Goal: Participate in discussion

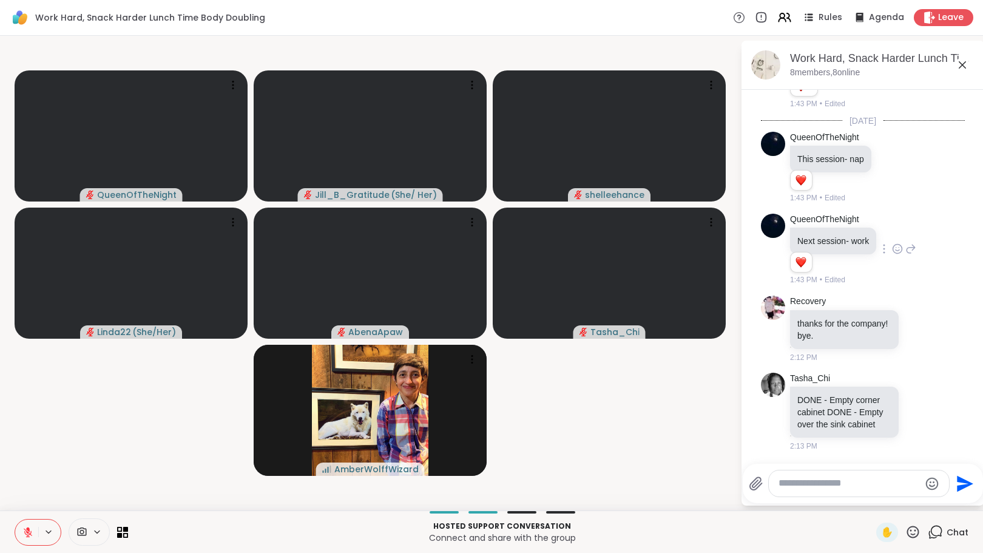
scroll to position [517, 0]
click at [914, 406] on icon at bounding box center [919, 411] width 11 height 12
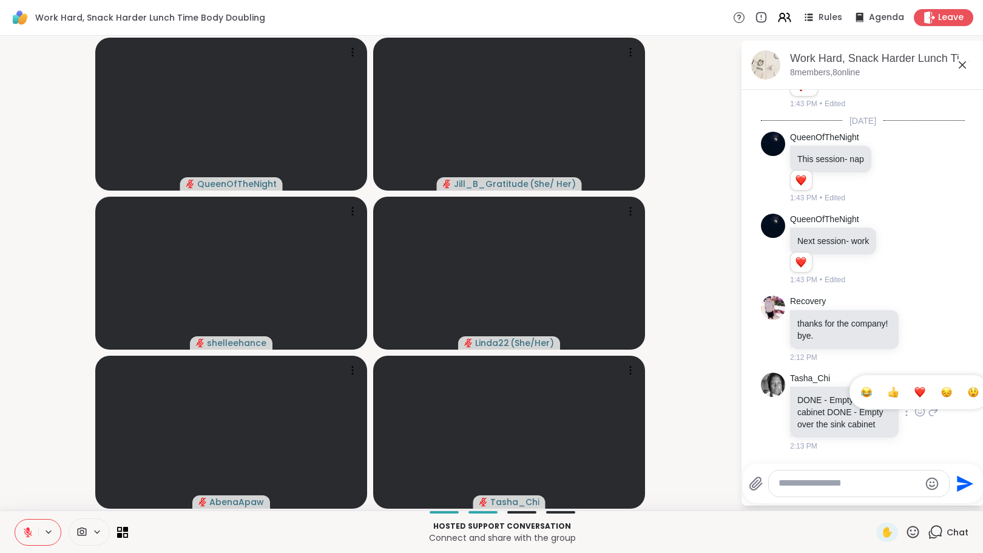
click at [914, 386] on div "Select Reaction: Heart" at bounding box center [919, 391] width 11 height 11
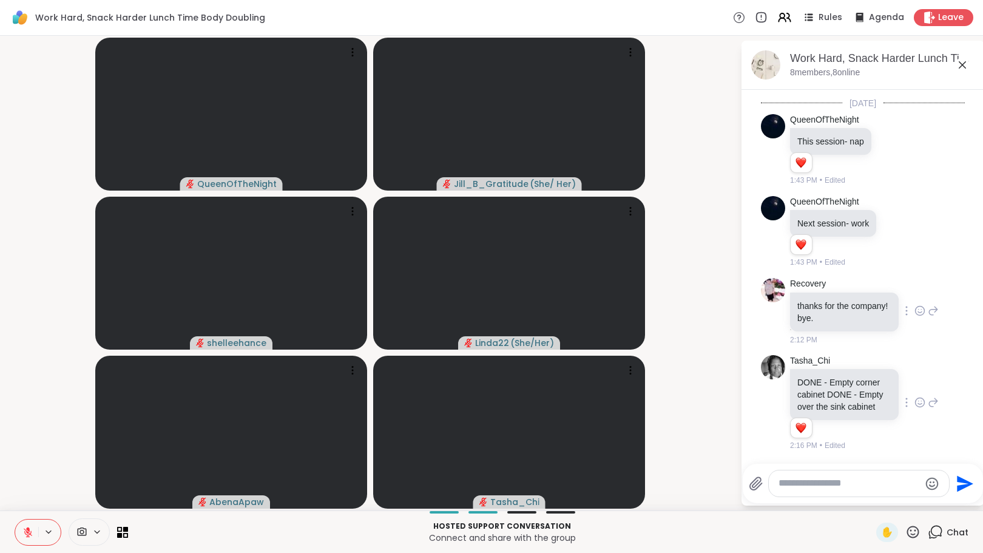
scroll to position [534, 0]
click at [918, 312] on icon at bounding box center [920, 312] width 4 height 1
click at [914, 286] on div "Select Reaction: Heart" at bounding box center [919, 291] width 11 height 11
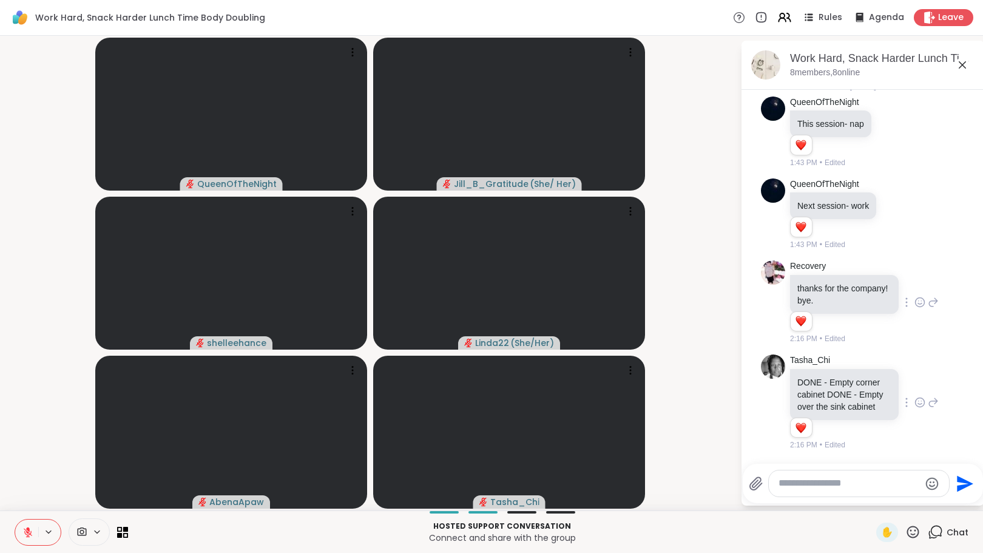
scroll to position [551, 0]
drag, startPoint x: 979, startPoint y: 344, endPoint x: 982, endPoint y: 311, distance: 33.5
click at [982, 311] on html "Work Hard, Snack Harder Lunch Time Body Doubling Rules Agenda Leave QueenOfTheN…" at bounding box center [491, 276] width 983 height 553
click at [941, 329] on div "Recovery thanks for the company! bye. 1 1 2:16 PM • Edited" at bounding box center [863, 302] width 204 height 94
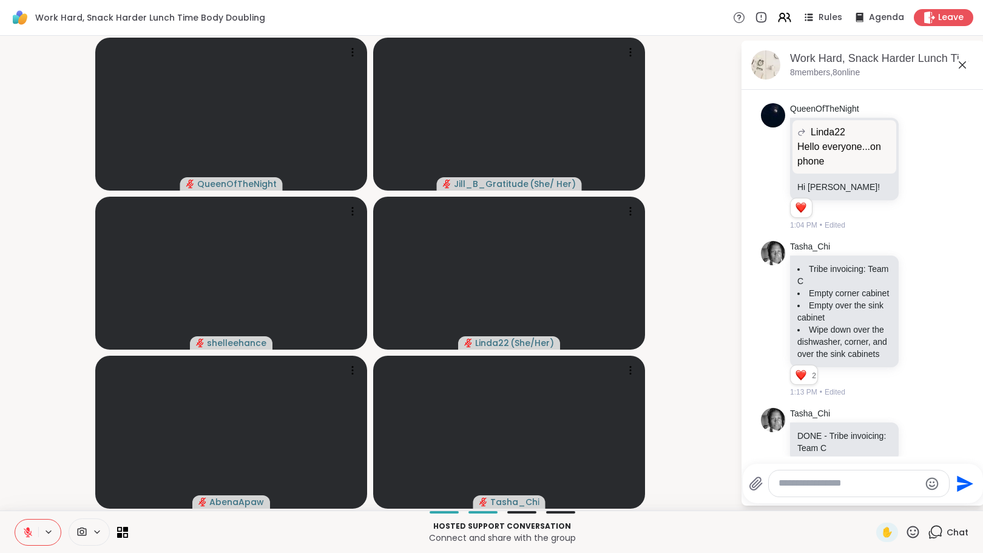
scroll to position [0, 0]
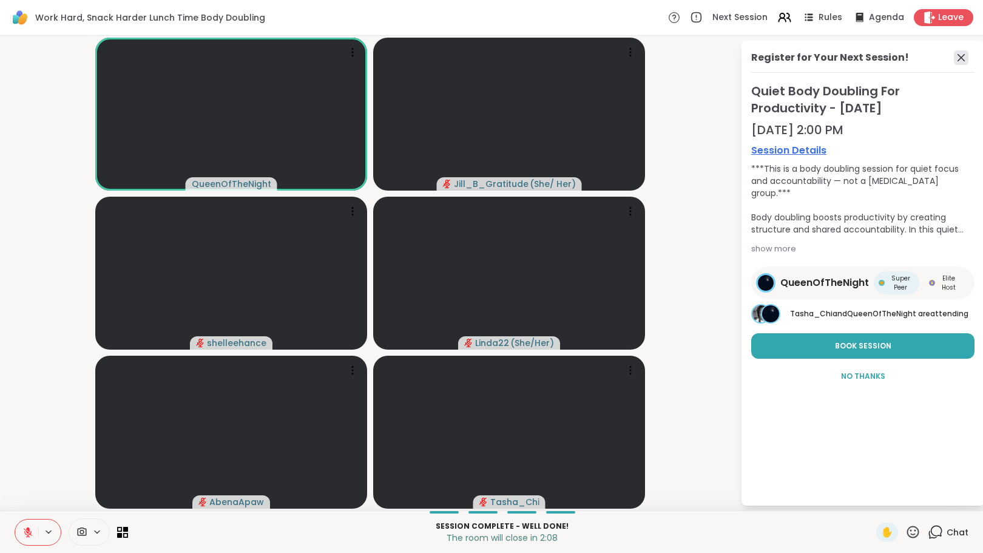
click at [966, 56] on icon at bounding box center [961, 57] width 15 height 15
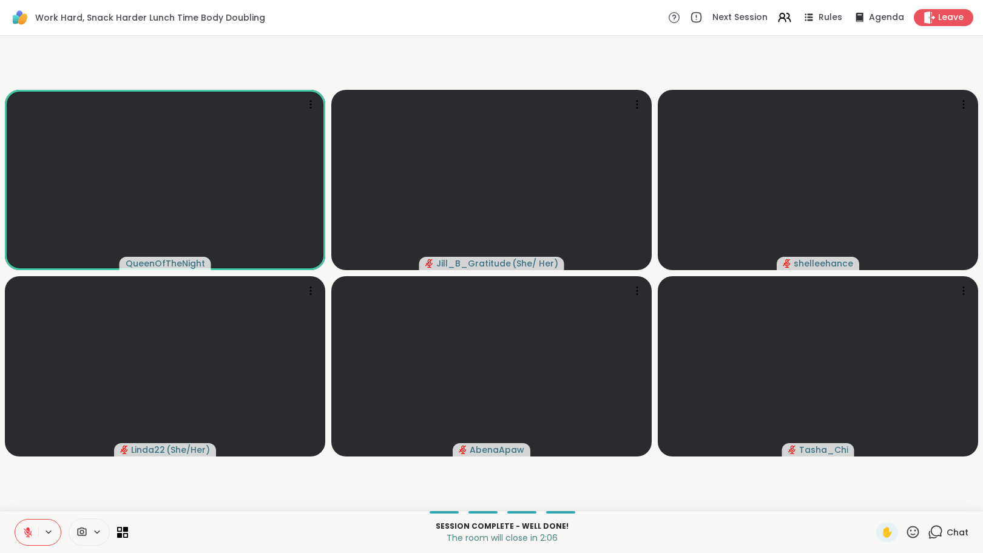
click at [933, 533] on icon at bounding box center [935, 531] width 15 height 15
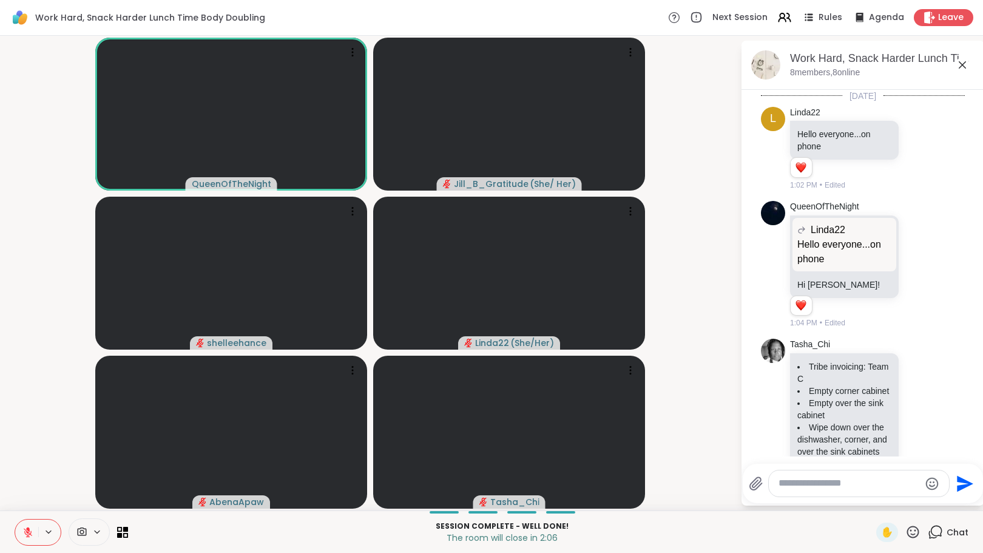
scroll to position [539, 0]
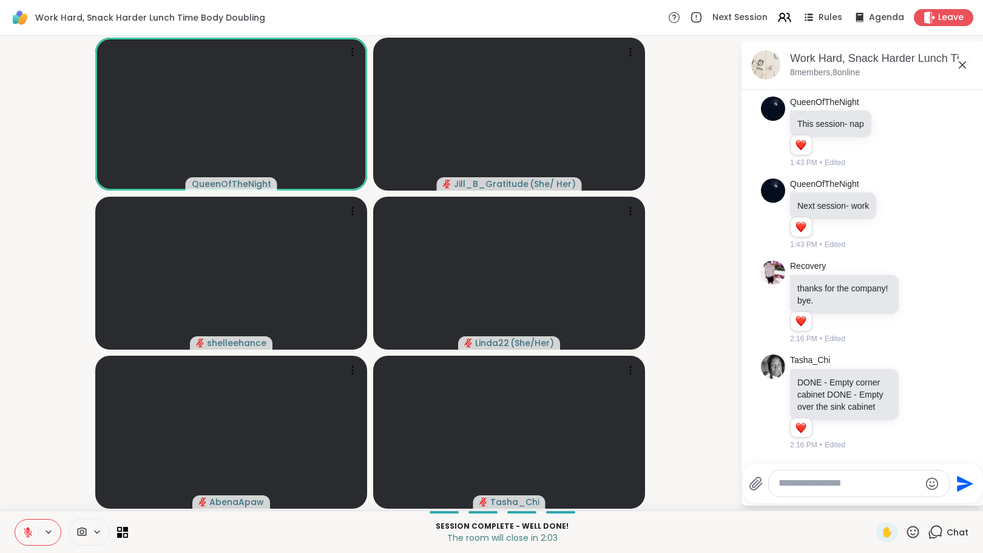
click at [22, 531] on icon at bounding box center [27, 532] width 11 height 11
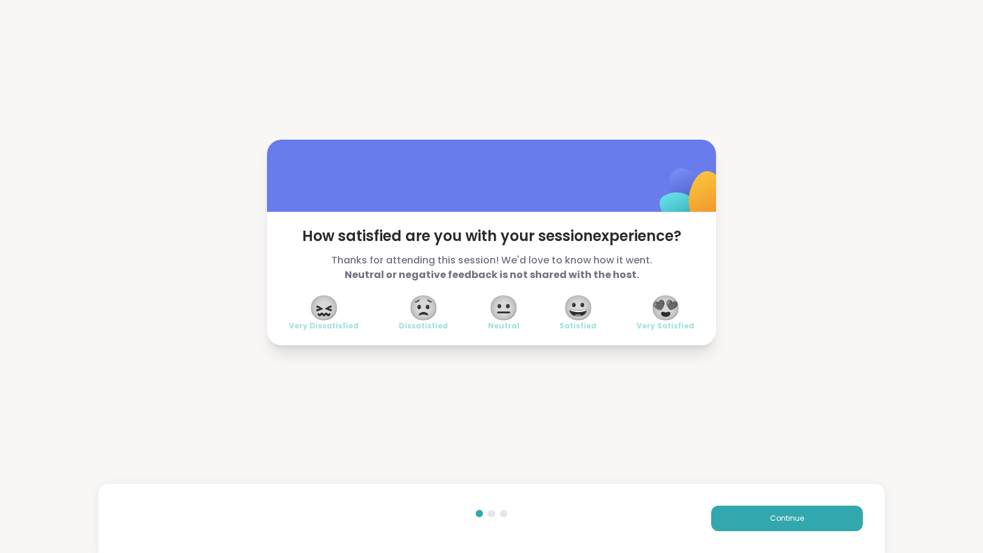
click at [669, 306] on span "😍" at bounding box center [665, 308] width 30 height 22
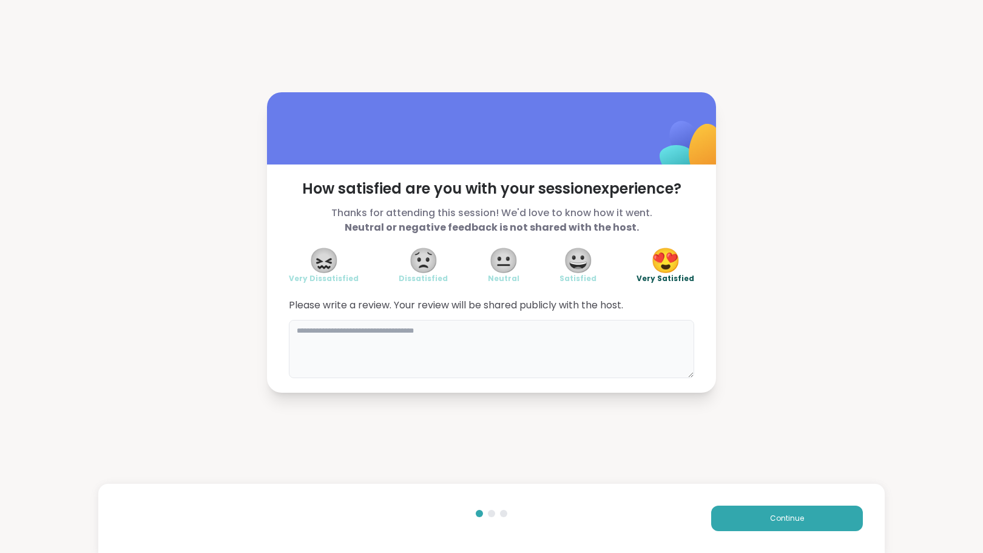
click at [548, 352] on textarea at bounding box center [491, 349] width 405 height 58
type textarea "**********"
click at [711, 520] on button "Continue" at bounding box center [787, 517] width 152 height 25
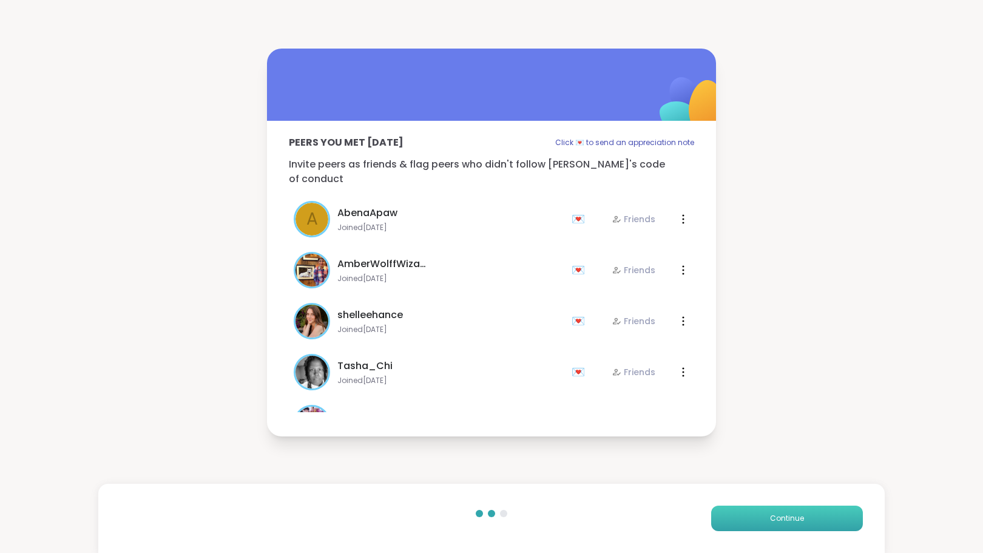
click at [739, 508] on button "Continue" at bounding box center [787, 517] width 152 height 25
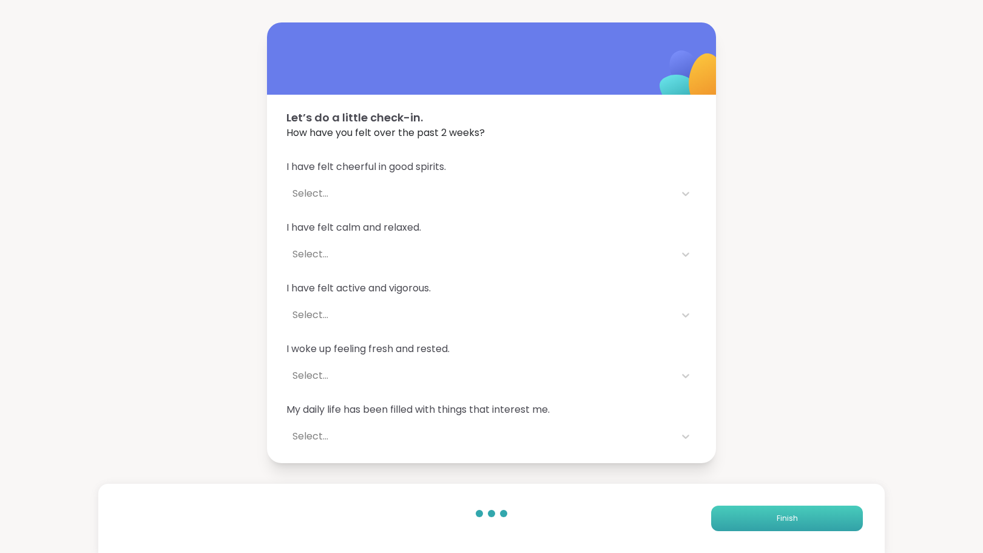
click at [739, 515] on button "Finish" at bounding box center [787, 517] width 152 height 25
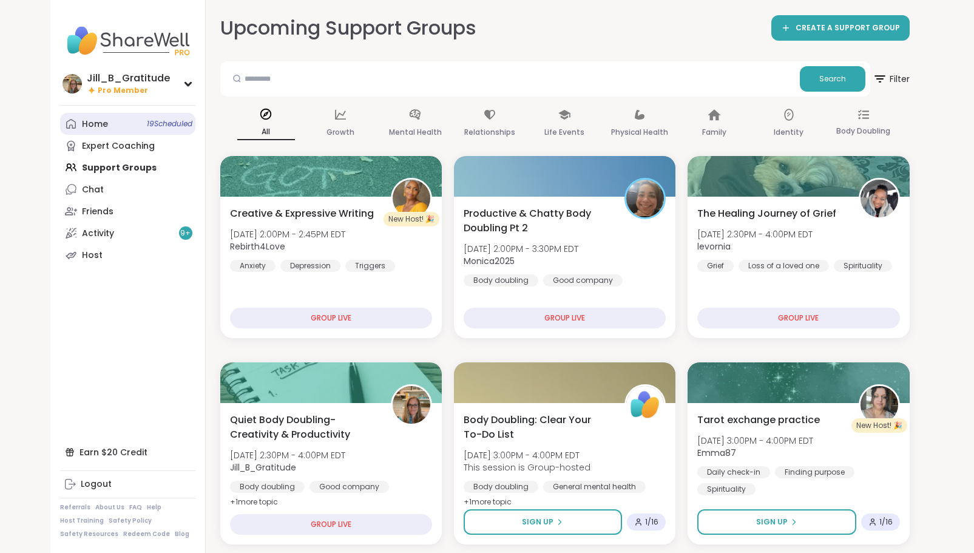
click at [129, 124] on link "Home 19 Scheduled" at bounding box center [127, 124] width 135 height 22
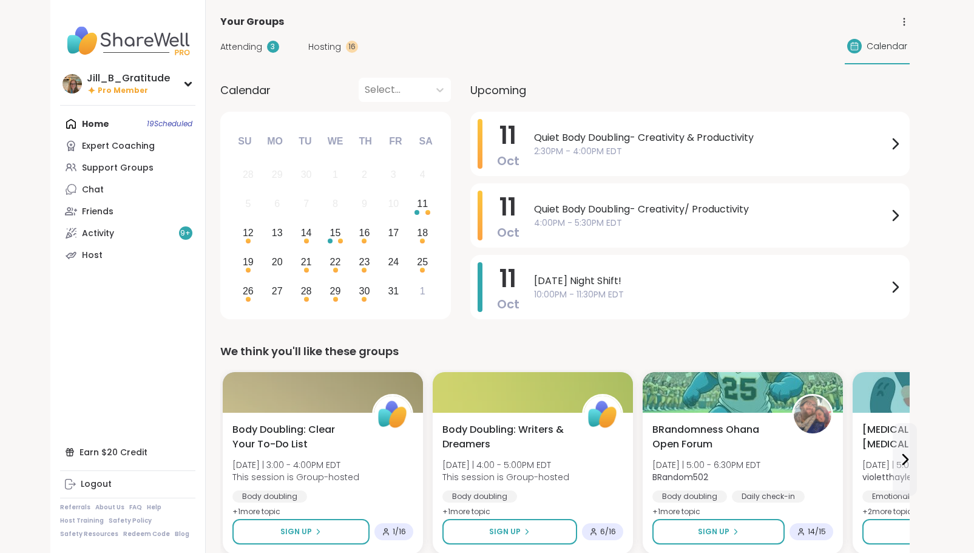
click at [322, 47] on span "Hosting" at bounding box center [324, 47] width 33 height 13
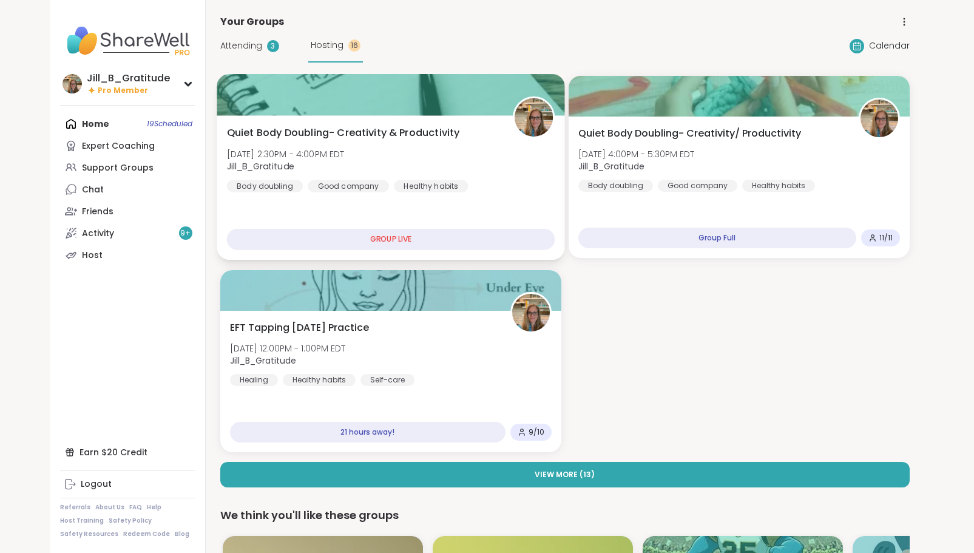
click at [386, 154] on div "Quiet Body Doubling- Creativity & Productivity Sat, Oct 11 | 2:30PM - 4:00PM ED…" at bounding box center [390, 159] width 328 height 67
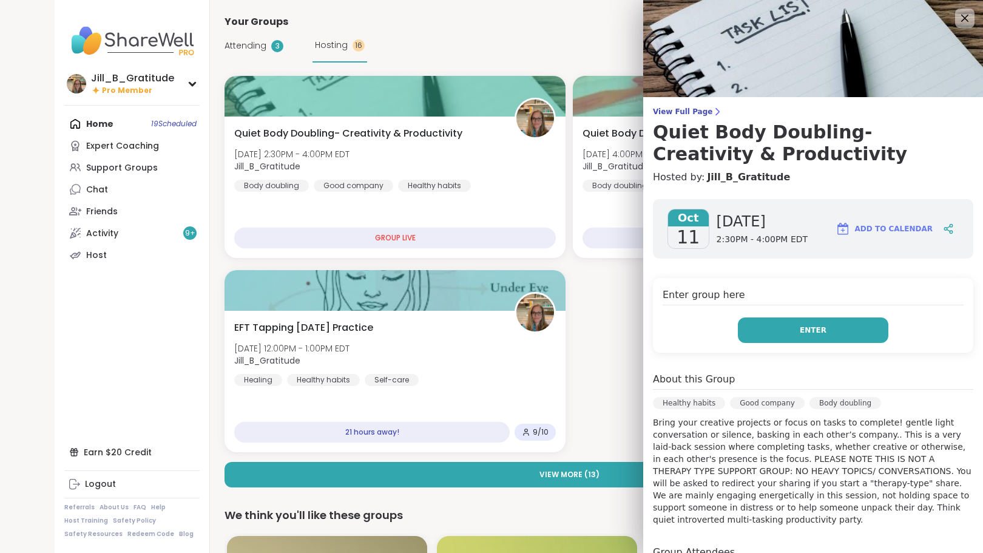
click at [773, 323] on button "Enter" at bounding box center [813, 329] width 150 height 25
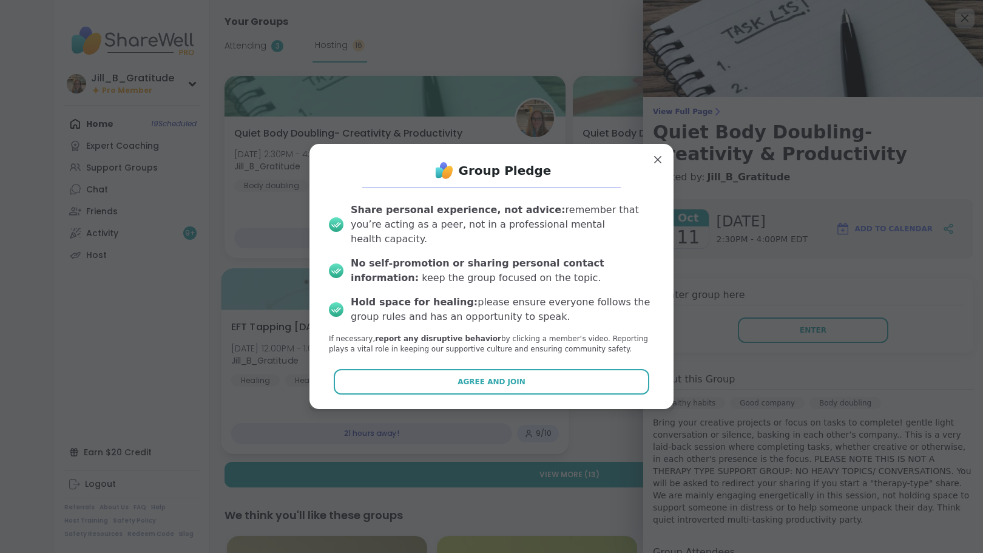
drag, startPoint x: 506, startPoint y: 377, endPoint x: 514, endPoint y: 379, distance: 8.6
click at [508, 377] on span "Agree and Join" at bounding box center [491, 381] width 68 height 11
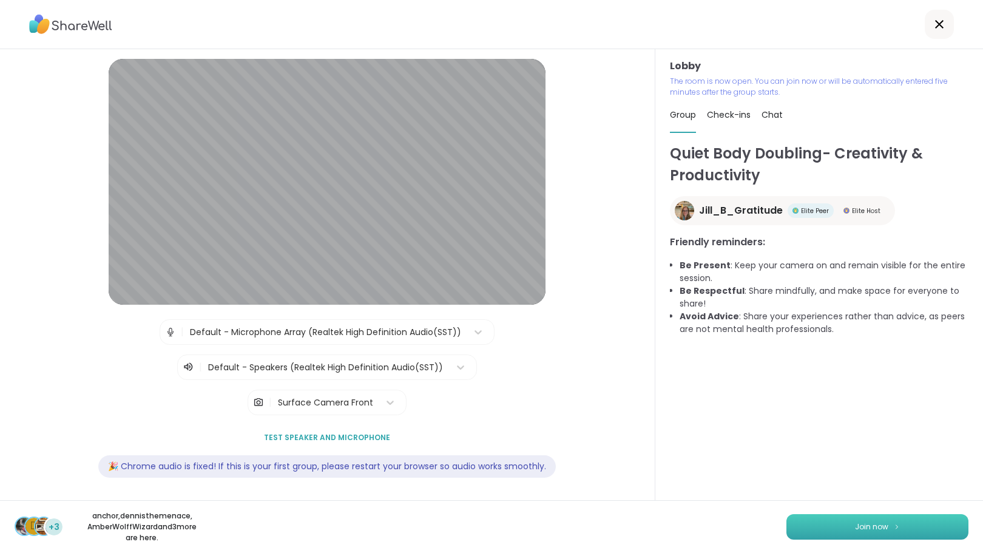
click at [872, 522] on button "Join now" at bounding box center [877, 526] width 182 height 25
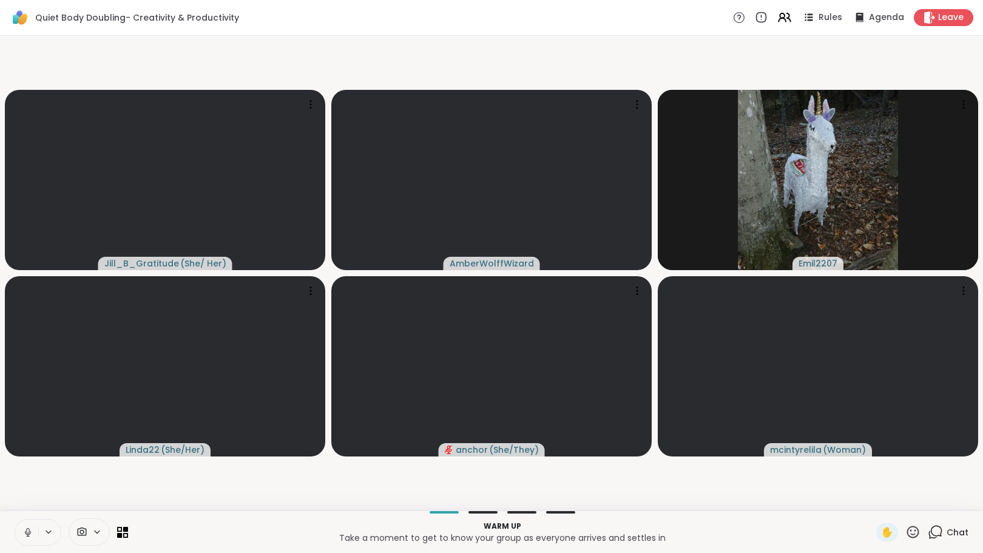
click at [929, 531] on icon at bounding box center [935, 531] width 15 height 15
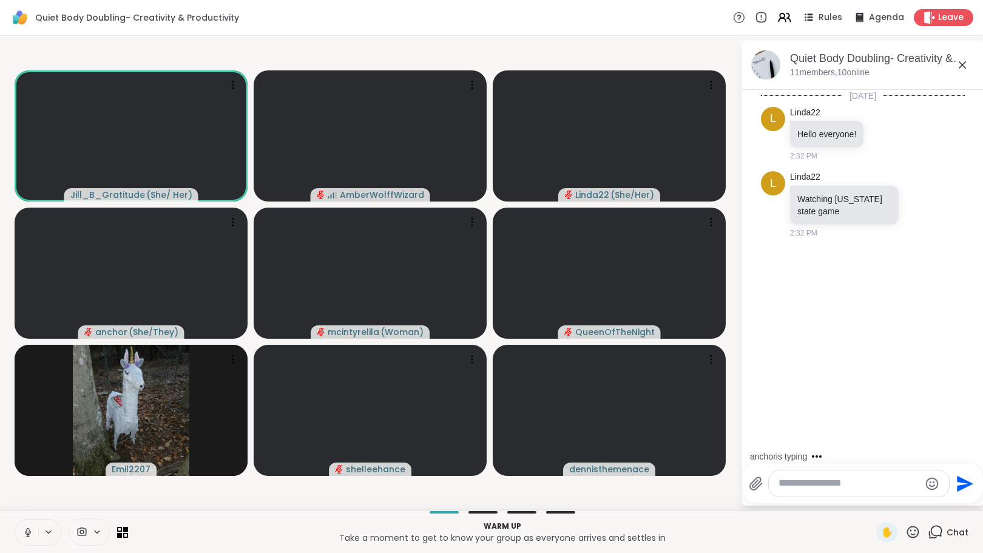
click at [803, 487] on textarea "Type your message" at bounding box center [848, 483] width 141 height 13
paste textarea "**********"
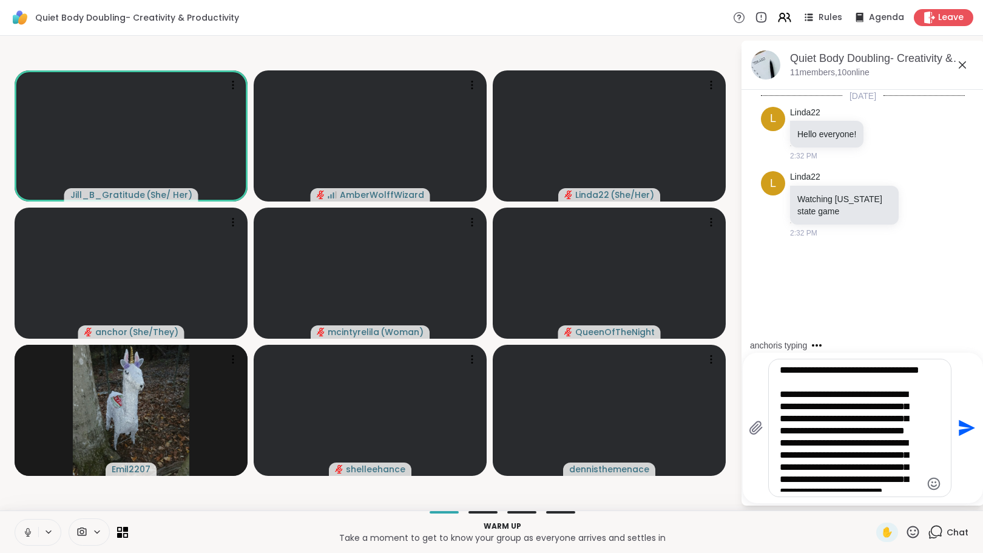
type textarea "**********"
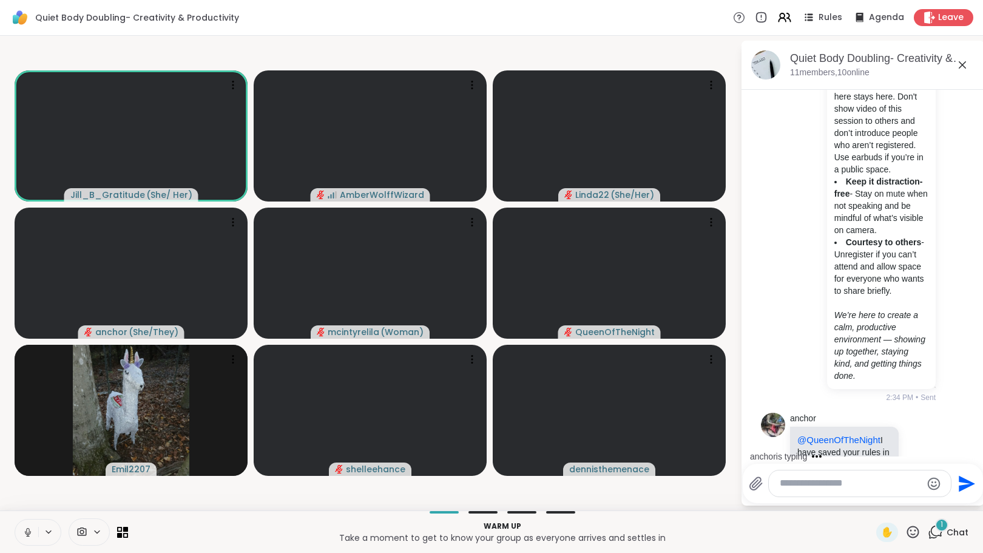
scroll to position [523, 0]
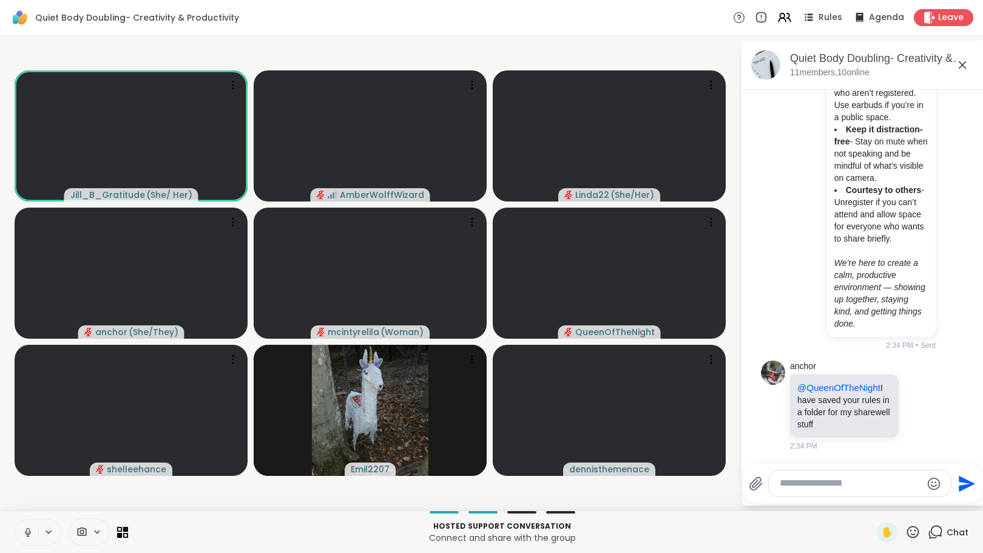
click at [782, 484] on textarea "Type your message" at bounding box center [850, 483] width 141 height 13
click at [907, 534] on icon at bounding box center [913, 531] width 12 height 12
click at [866, 505] on div "❤️" at bounding box center [877, 499] width 22 height 19
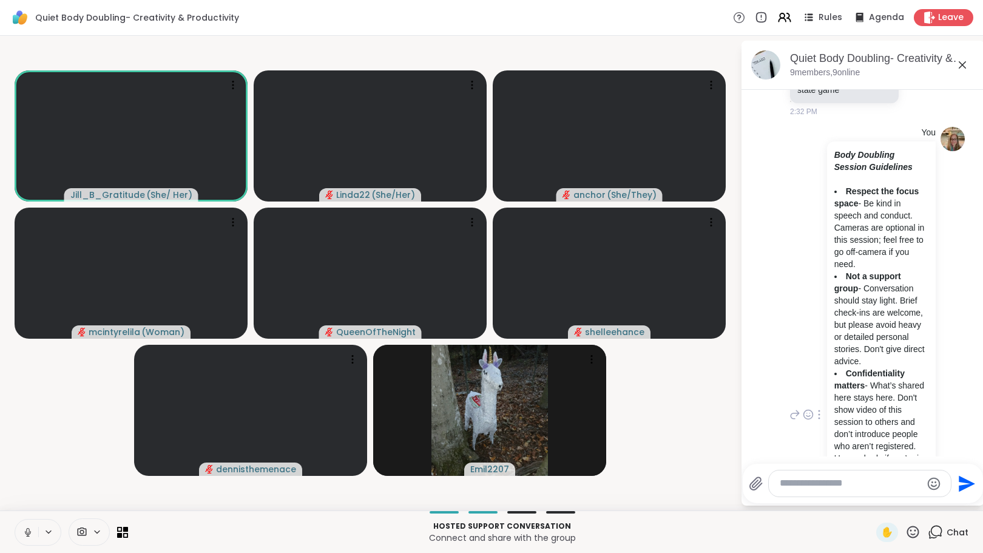
scroll to position [182, 0]
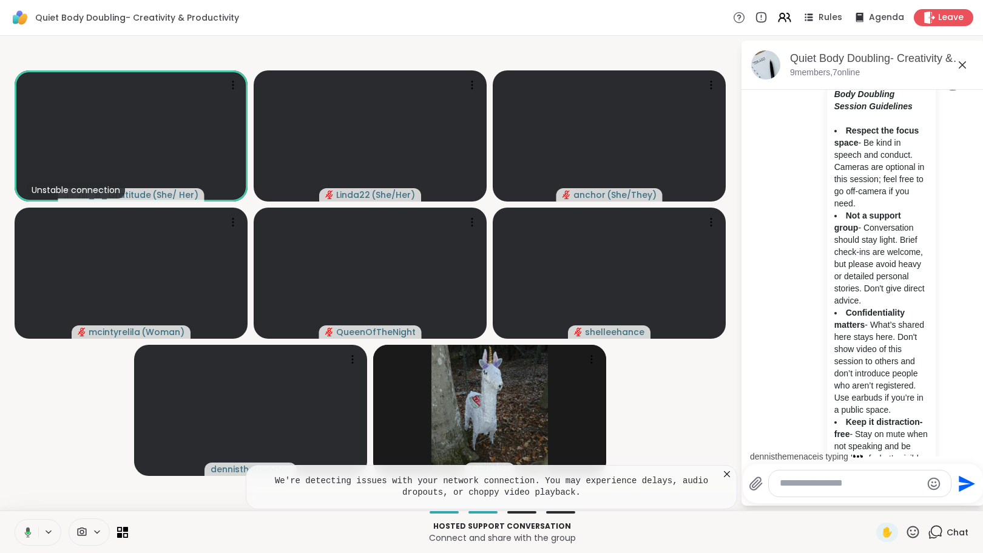
click at [725, 473] on icon at bounding box center [727, 474] width 12 height 12
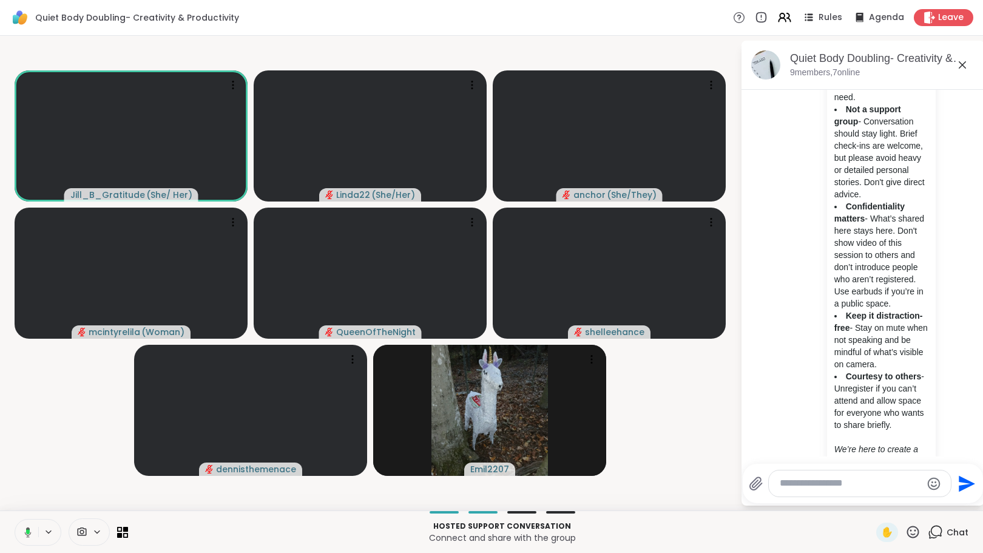
scroll to position [298, 0]
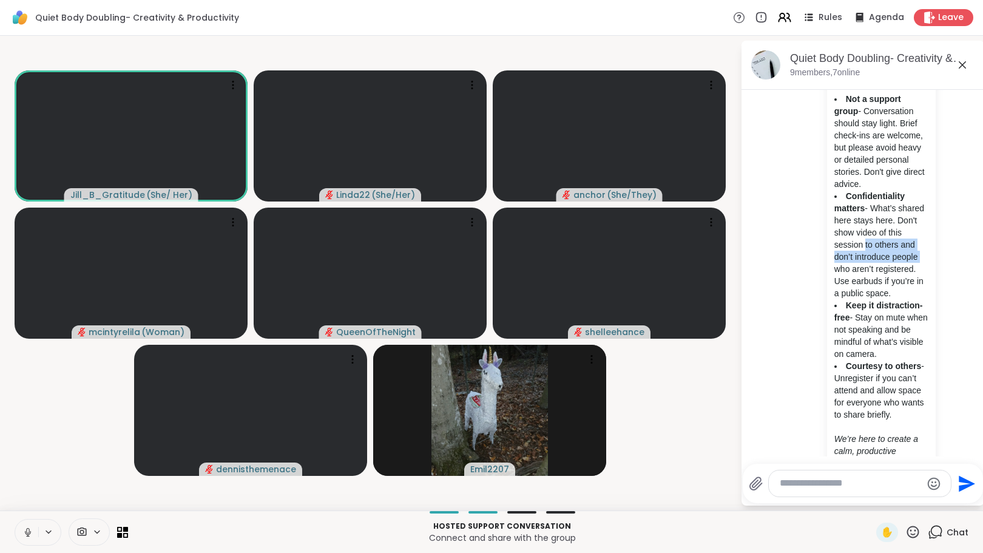
drag, startPoint x: 974, startPoint y: 256, endPoint x: 971, endPoint y: 283, distance: 27.5
click at [971, 283] on html "Quiet Body Doubling- Creativity & Productivity Rules Agenda Leave Jill_B_Gratit…" at bounding box center [491, 276] width 983 height 553
click at [936, 308] on div "You Body Doubling Session Guidelines Respect the focus space - Be kind in speec…" at bounding box center [863, 238] width 204 height 587
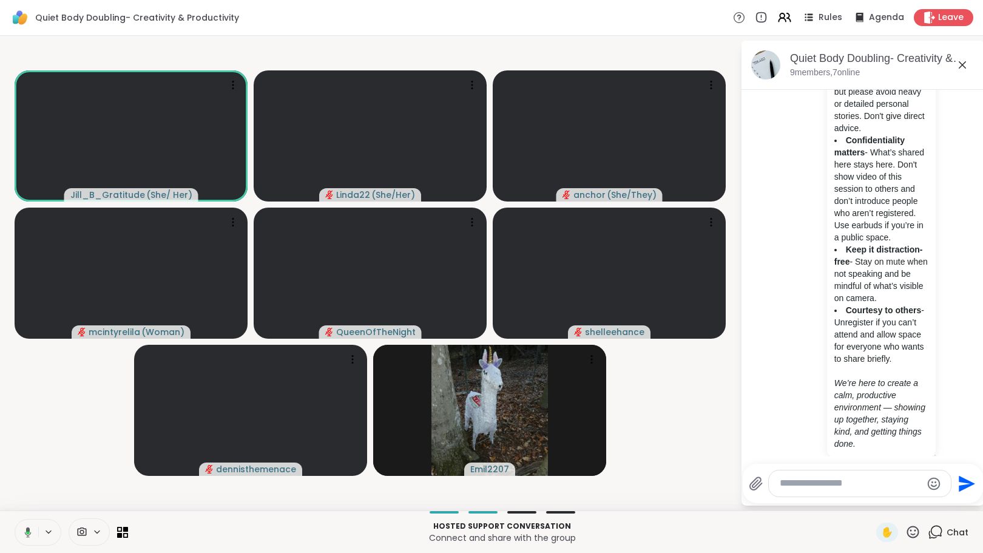
scroll to position [365, 0]
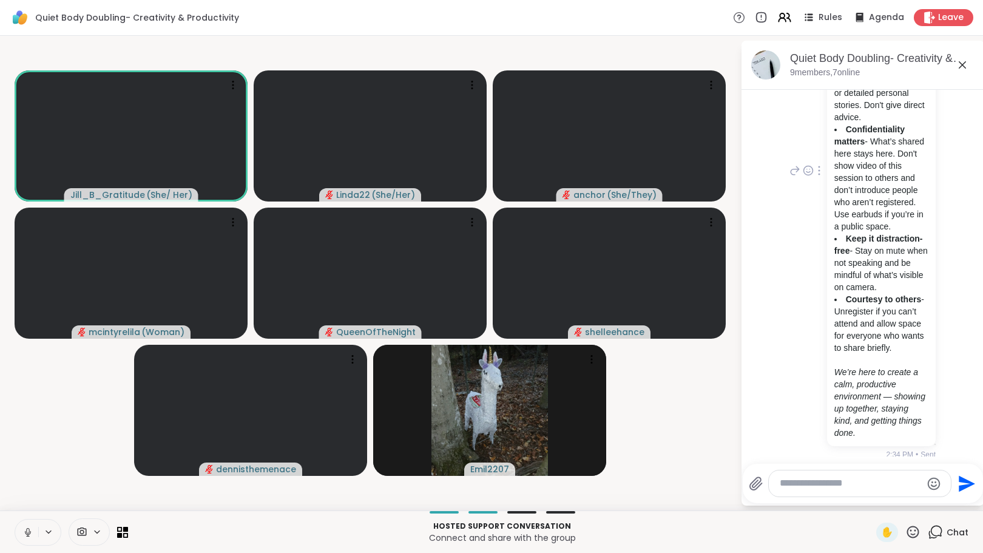
click at [945, 320] on div "You Body Doubling Session Guidelines Respect the focus space - Be kind in speec…" at bounding box center [863, 171] width 204 height 587
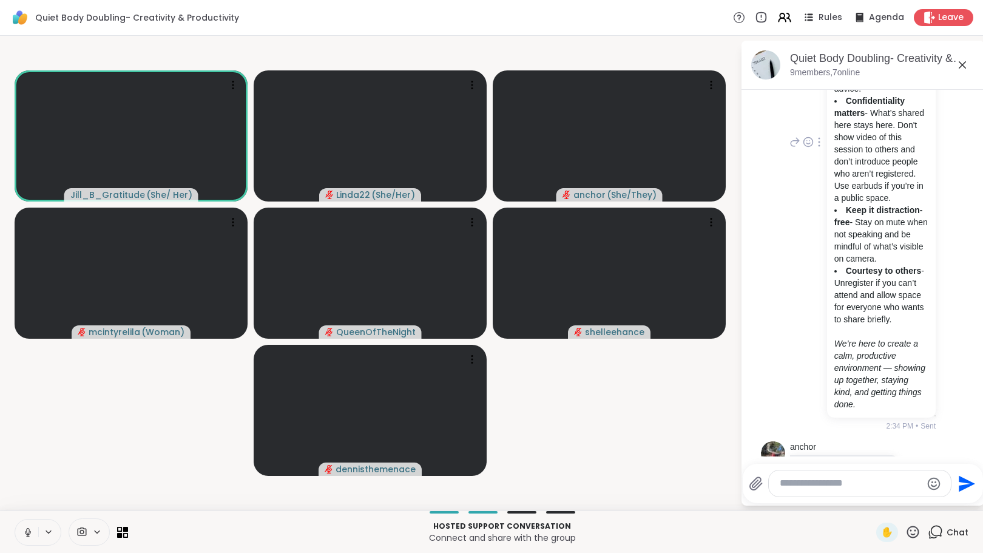
click at [942, 278] on div "You Body Doubling Session Guidelines Respect the focus space - Be kind in speec…" at bounding box center [863, 143] width 204 height 587
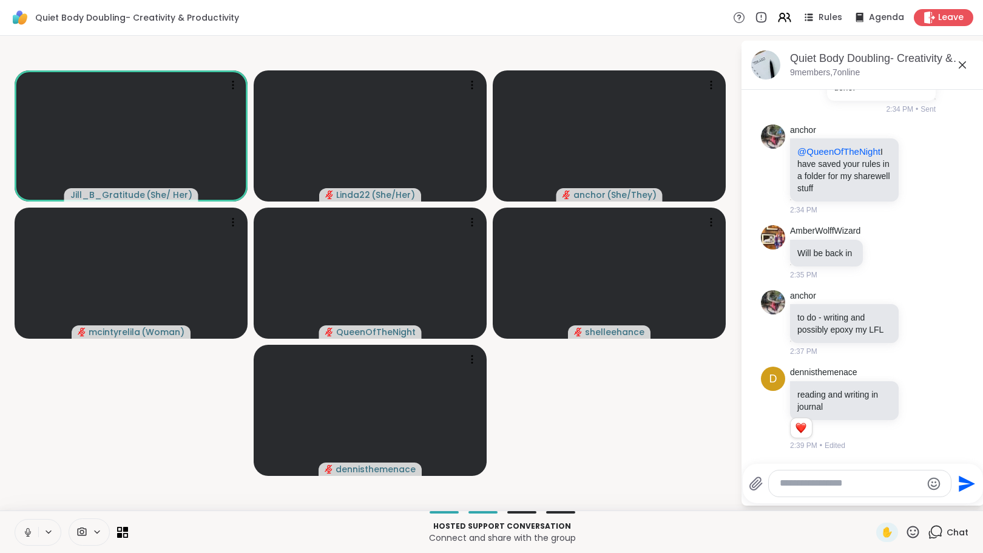
scroll to position [770, 0]
click at [809, 482] on textarea "Type your message" at bounding box center [850, 483] width 141 height 13
click at [794, 483] on textarea "Type your message" at bounding box center [850, 483] width 141 height 13
click at [815, 487] on textarea "Type your message" at bounding box center [850, 483] width 141 height 13
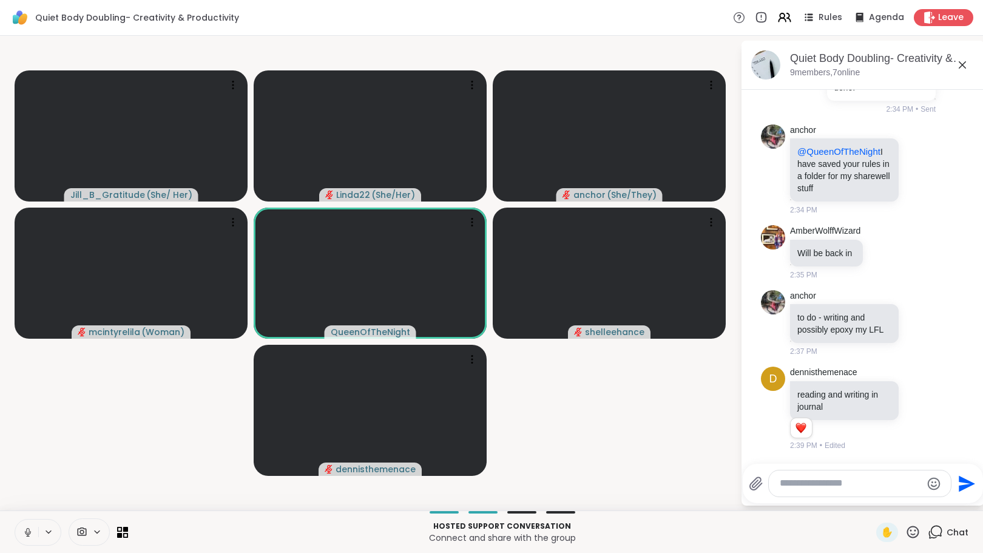
click at [815, 486] on textarea "Type your message" at bounding box center [850, 483] width 141 height 13
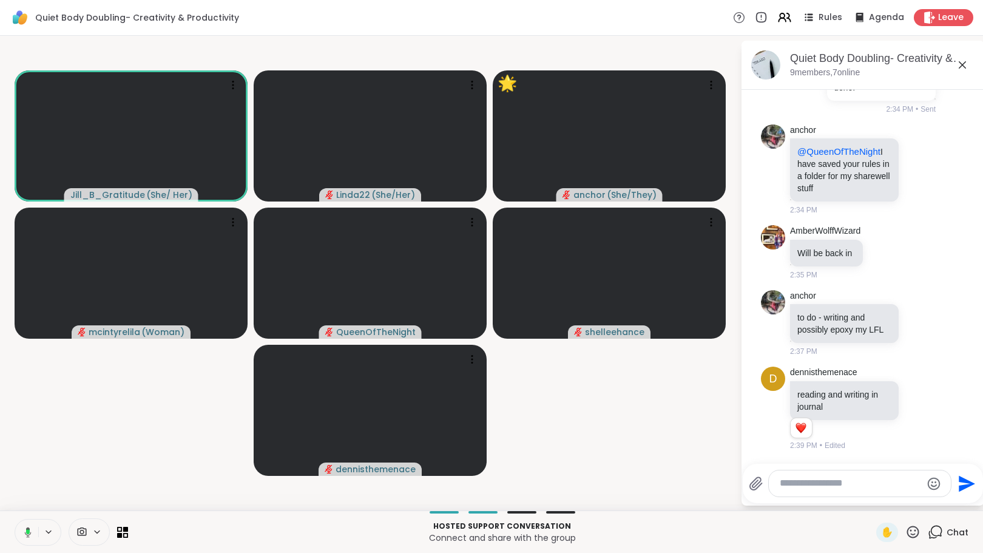
click at [815, 486] on textarea "Type your message" at bounding box center [850, 483] width 141 height 13
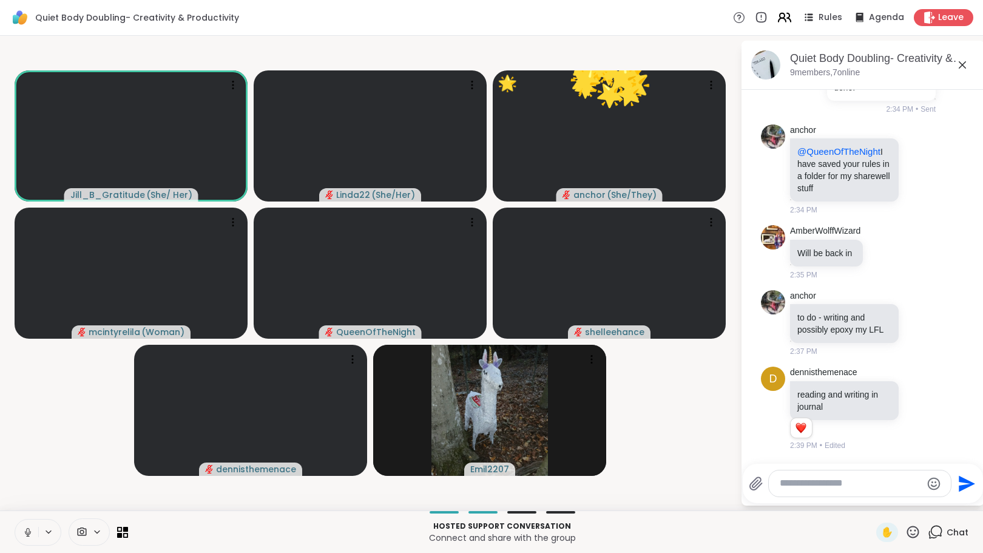
click at [779, 19] on icon at bounding box center [784, 17] width 15 height 15
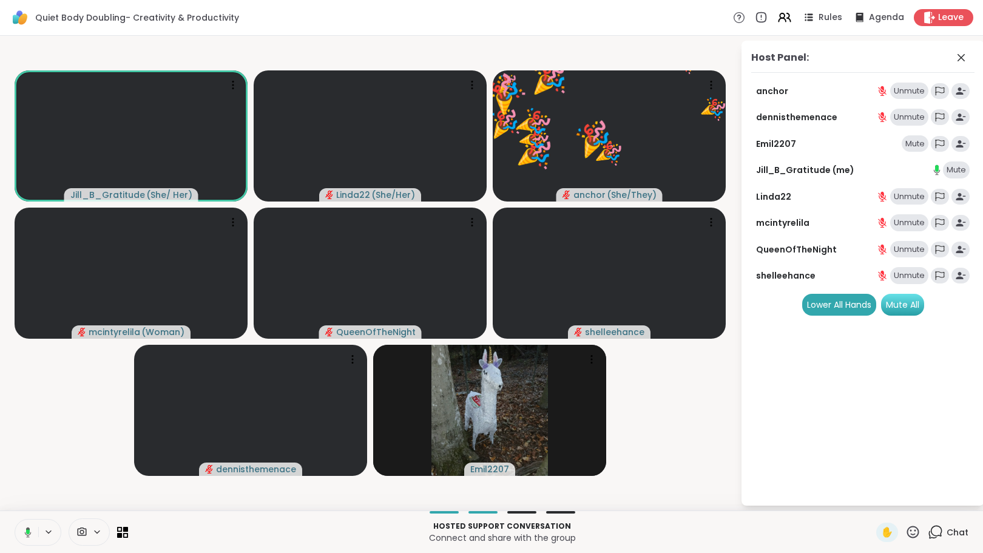
click at [900, 302] on div "Mute All" at bounding box center [902, 305] width 43 height 22
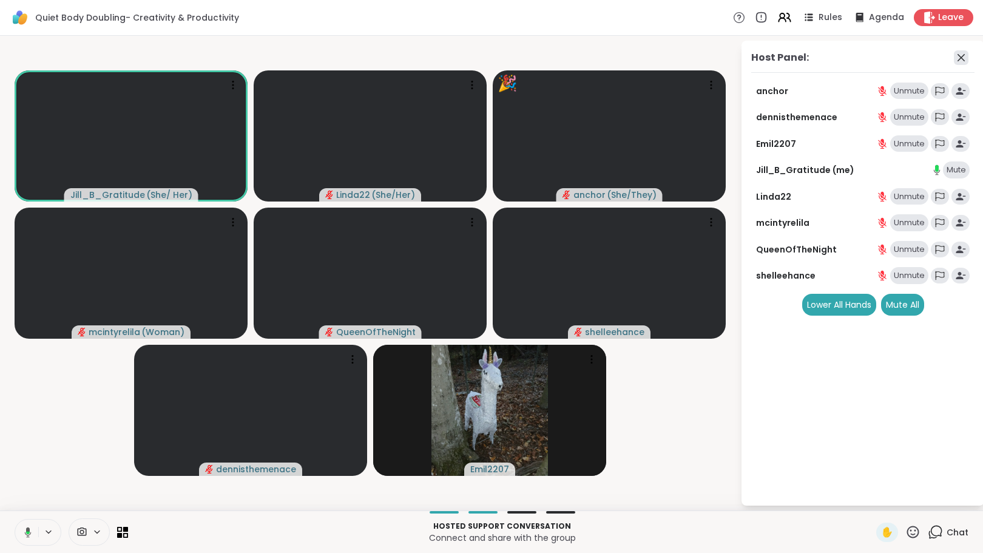
click at [956, 58] on icon at bounding box center [961, 57] width 15 height 15
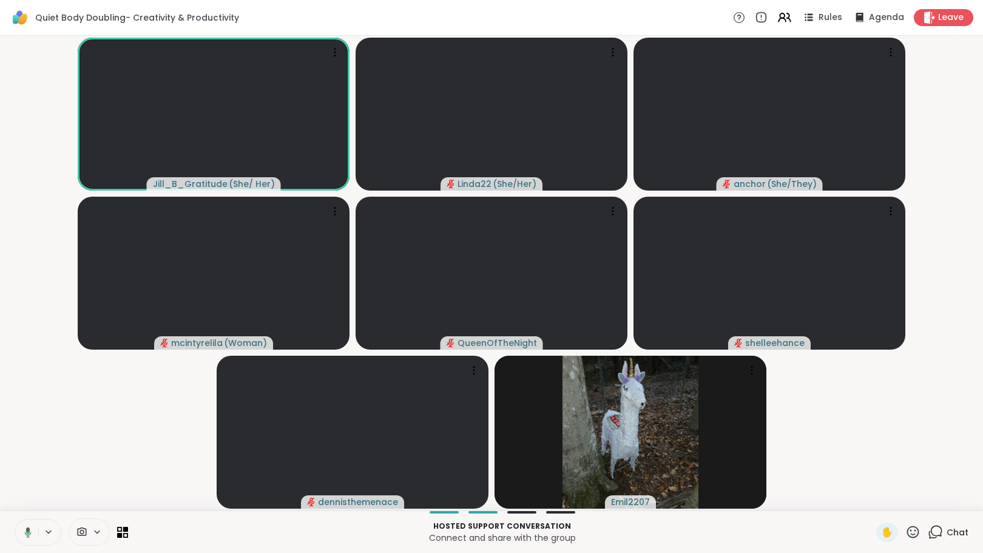
click at [928, 535] on icon at bounding box center [935, 531] width 15 height 15
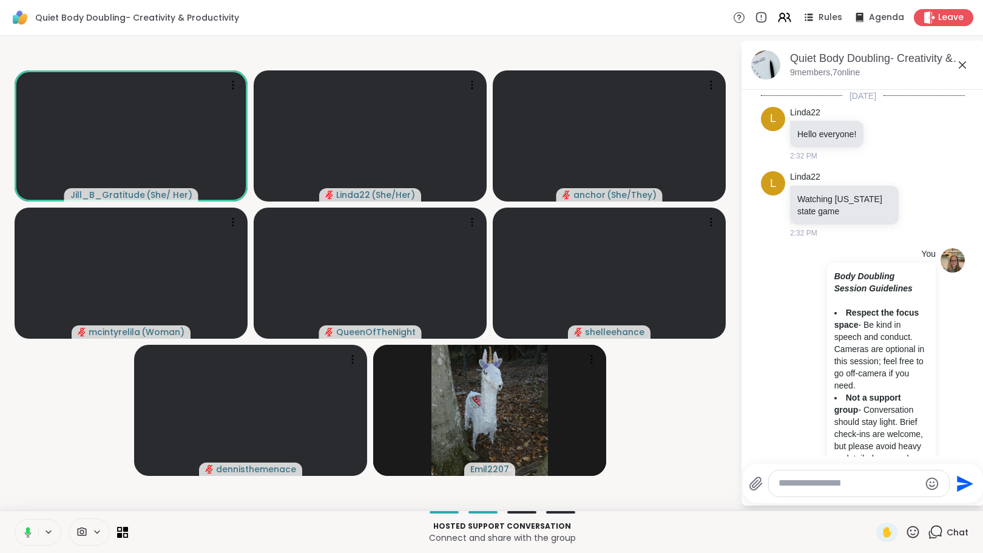
scroll to position [771, 0]
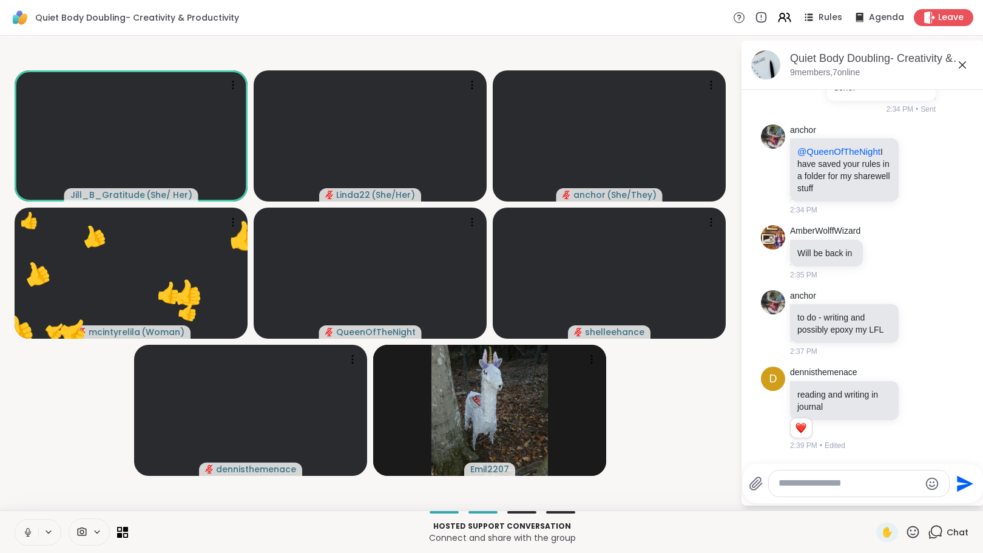
click at [821, 482] on textarea "Type your message" at bounding box center [848, 483] width 141 height 13
click at [815, 487] on textarea "Type your message" at bounding box center [848, 483] width 141 height 13
click at [22, 527] on button at bounding box center [26, 531] width 23 height 25
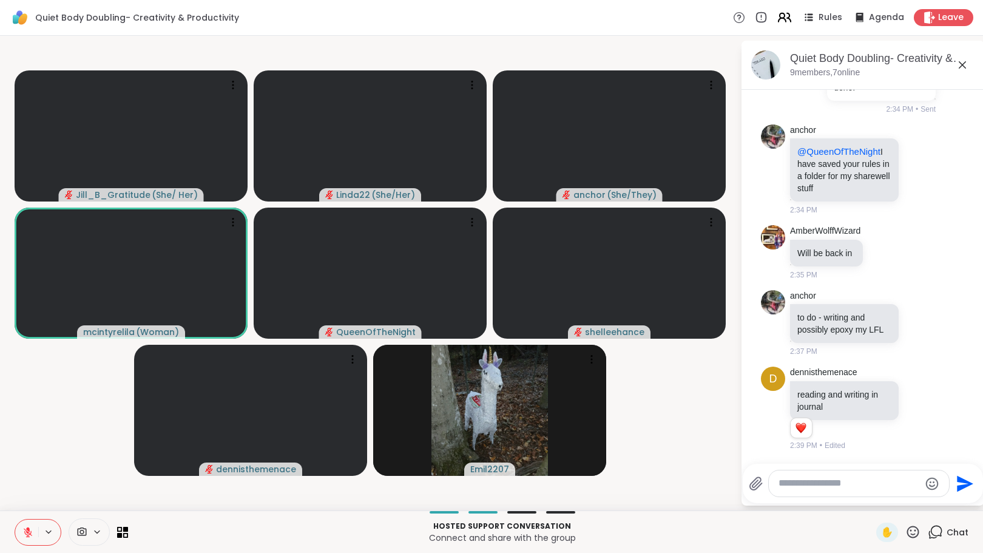
click at [777, 21] on icon at bounding box center [784, 17] width 15 height 15
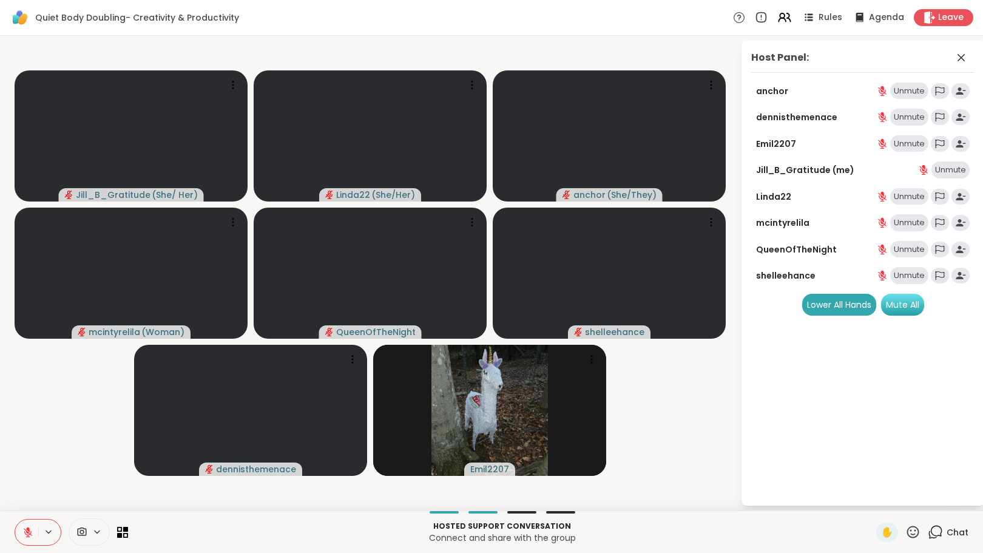
click at [896, 311] on div "Mute All" at bounding box center [902, 305] width 43 height 22
click at [900, 308] on div "Mute All" at bounding box center [902, 305] width 43 height 22
click at [900, 305] on div "Mute All" at bounding box center [902, 305] width 43 height 22
click at [900, 301] on div "Mute All" at bounding box center [902, 305] width 43 height 22
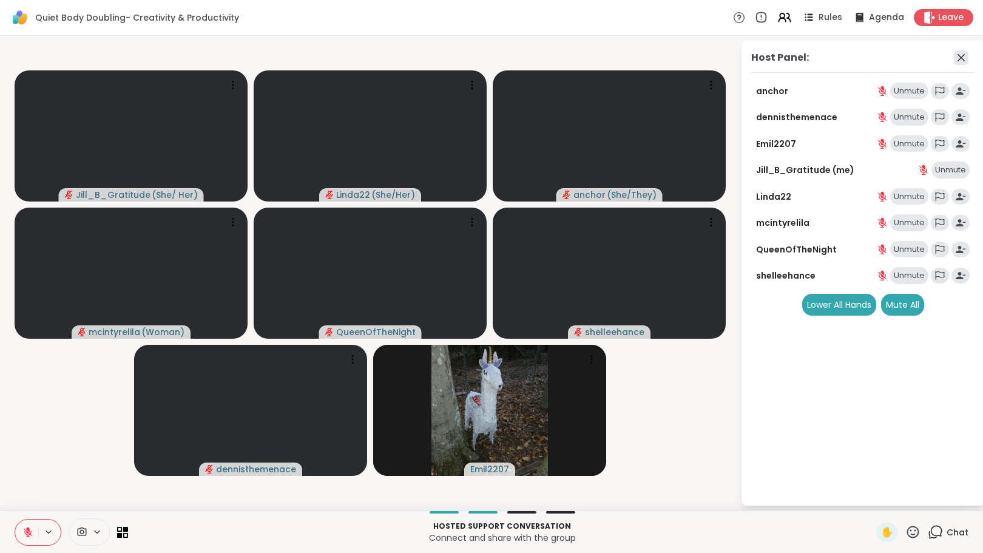
click at [964, 59] on icon at bounding box center [961, 57] width 15 height 15
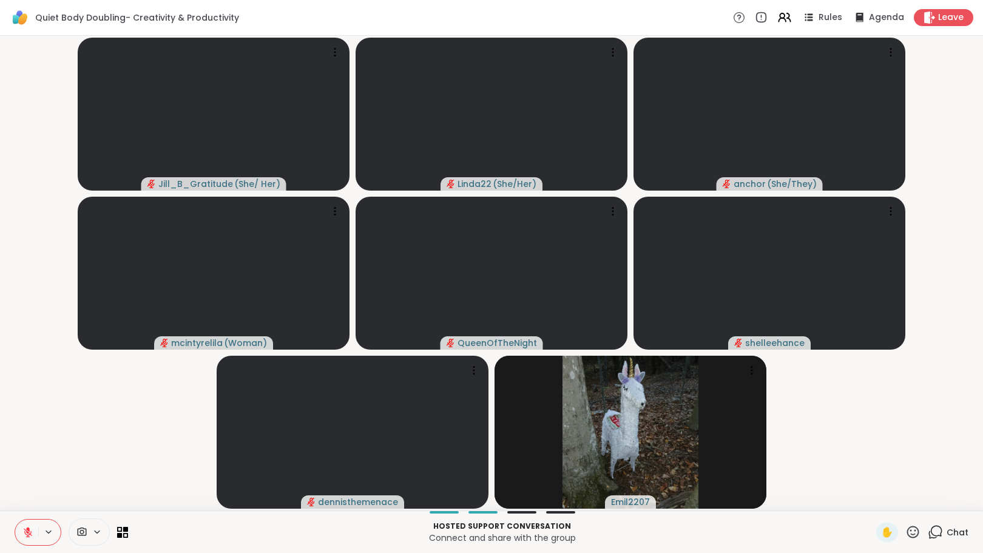
click at [928, 530] on icon at bounding box center [935, 531] width 15 height 15
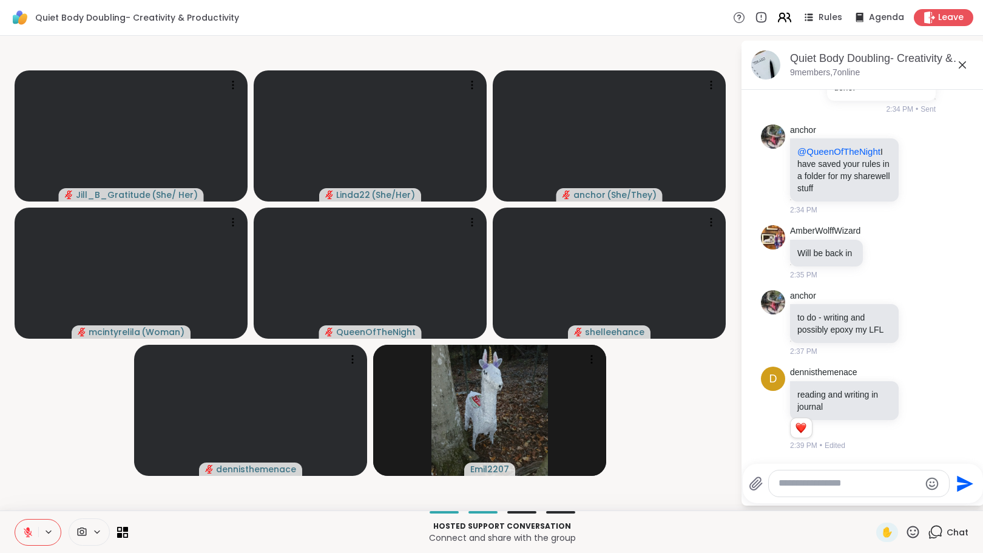
click at [781, 22] on icon at bounding box center [784, 17] width 15 height 15
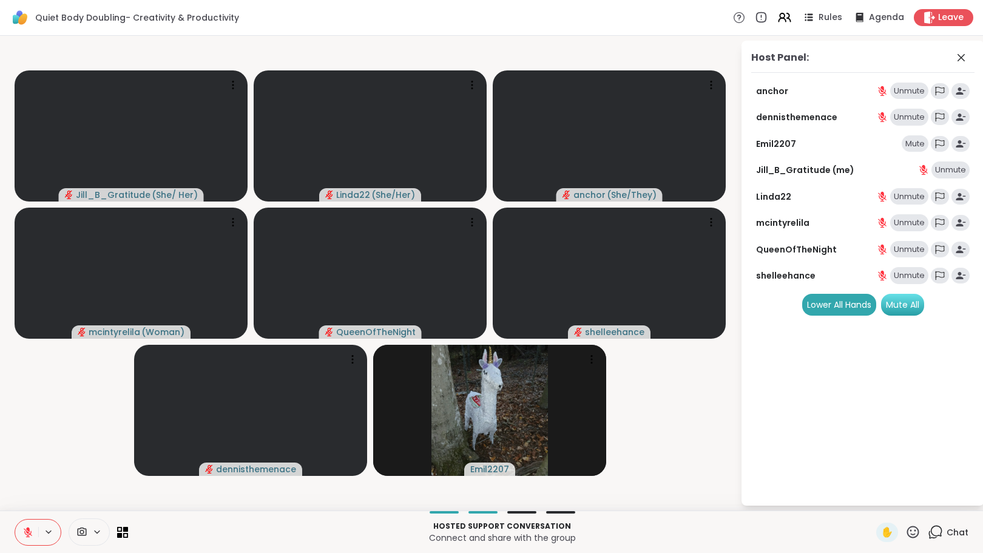
click at [914, 304] on div "Mute All" at bounding box center [902, 305] width 43 height 22
click at [919, 140] on div "Mute" at bounding box center [915, 143] width 27 height 17
click at [906, 142] on div "Mute" at bounding box center [915, 143] width 27 height 17
click at [892, 305] on div "Mute All" at bounding box center [902, 305] width 43 height 22
click at [916, 145] on div "Mute" at bounding box center [915, 143] width 27 height 17
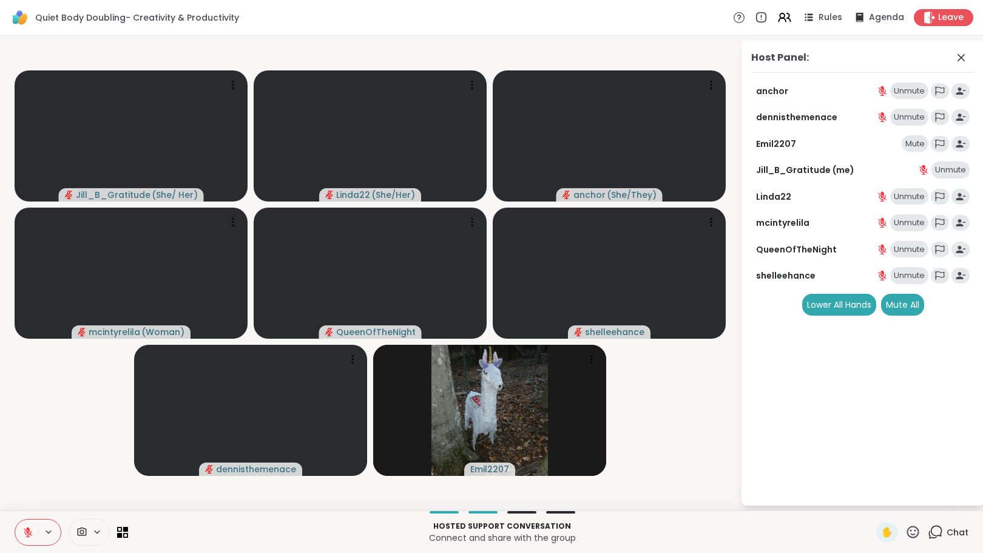
click at [916, 144] on div "Mute" at bounding box center [915, 143] width 27 height 17
click at [963, 53] on icon at bounding box center [961, 57] width 15 height 15
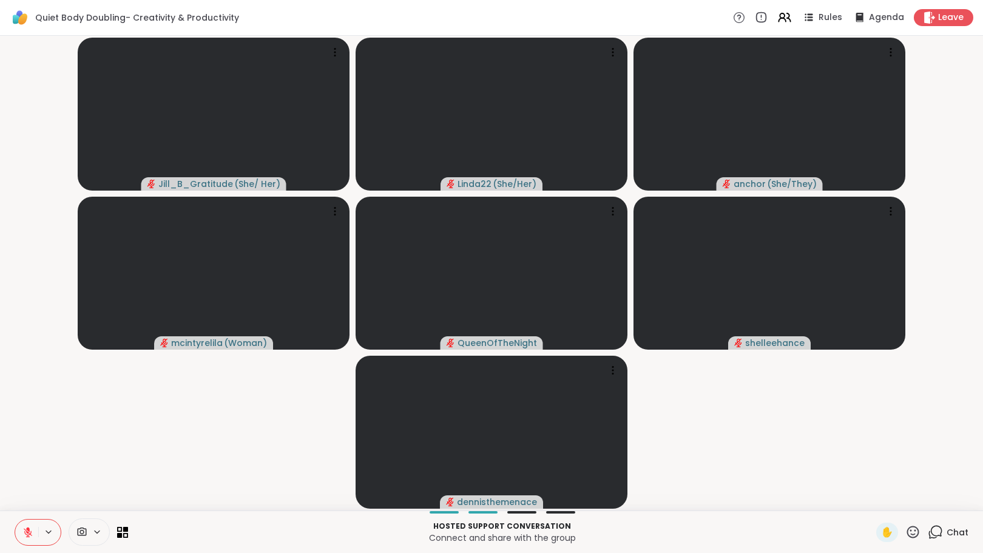
click at [928, 531] on icon at bounding box center [935, 531] width 15 height 15
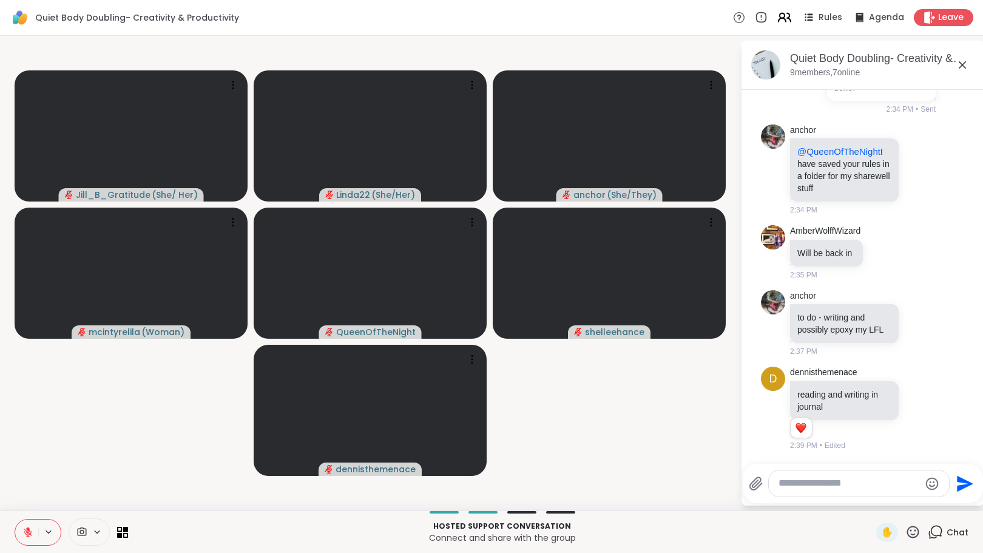
click at [781, 17] on icon at bounding box center [784, 17] width 15 height 15
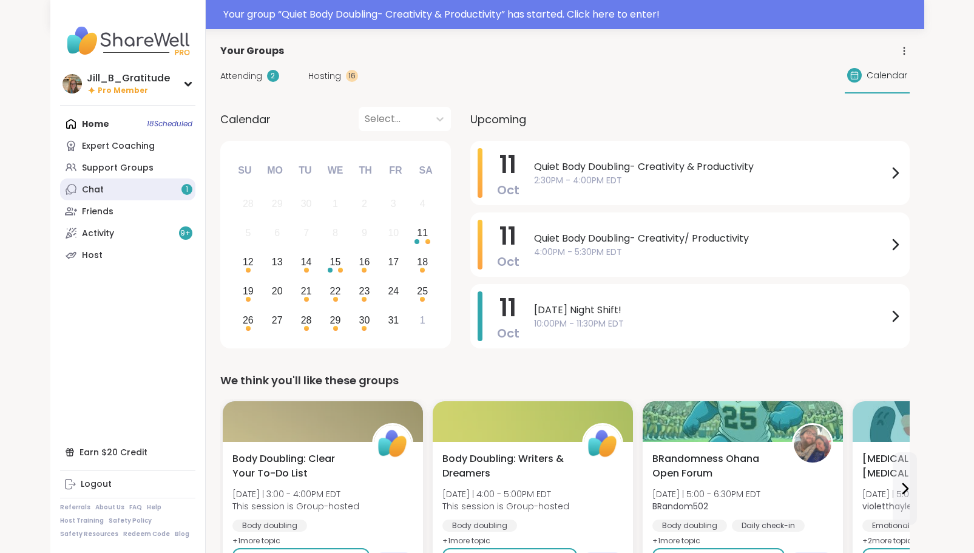
click at [84, 185] on div "Chat 1" at bounding box center [93, 190] width 22 height 12
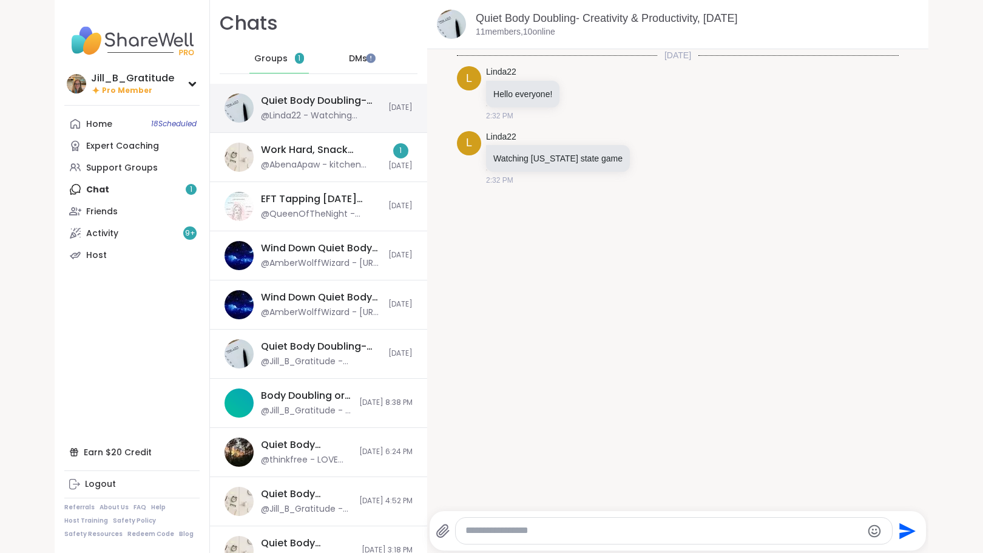
click at [266, 109] on div "Quiet Body Doubling- Creativity & Productivity, [DATE] @Linda22 - Watching [US_…" at bounding box center [321, 108] width 120 height 28
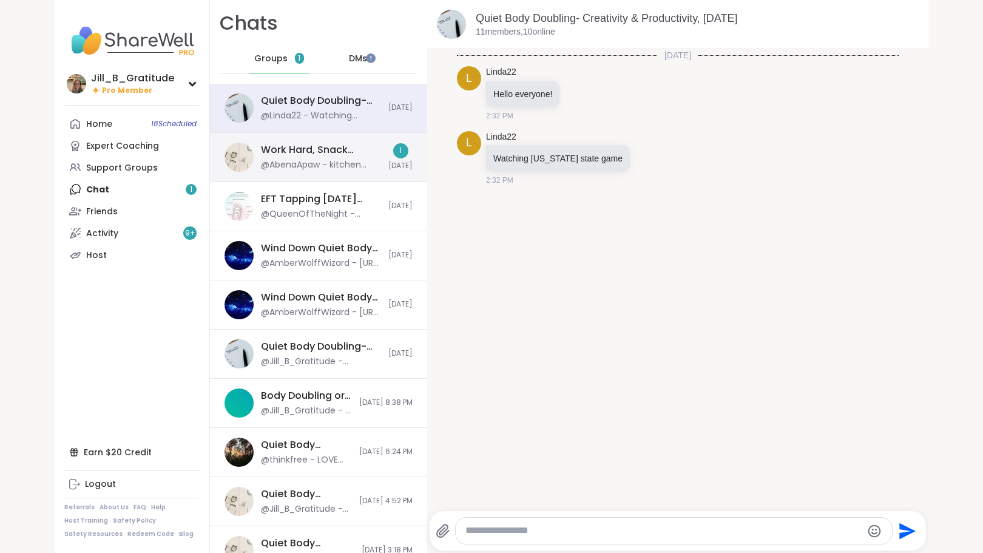
click at [298, 157] on div "Work Hard, Snack Harder Lunch Time Body Doubling, [DATE]" at bounding box center [321, 149] width 120 height 13
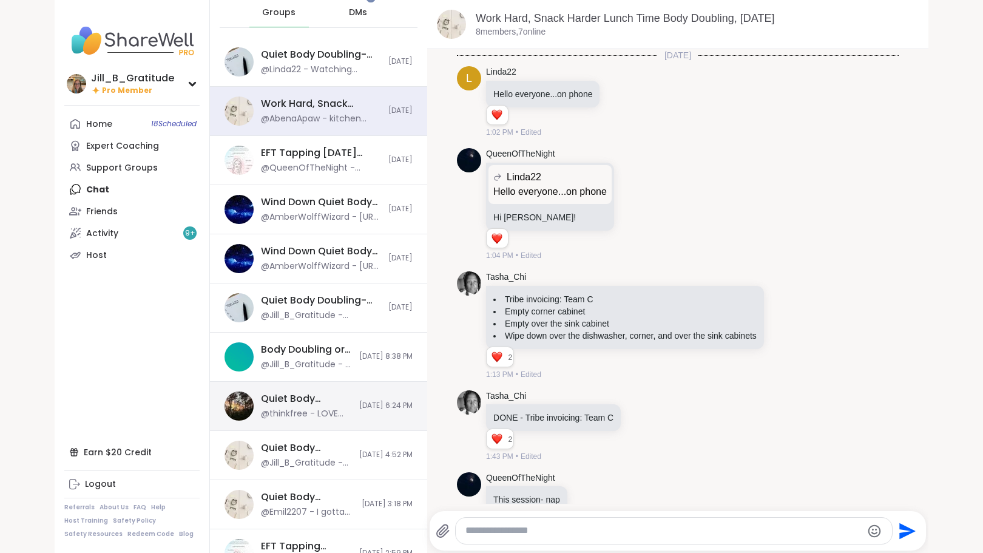
scroll to position [61, 0]
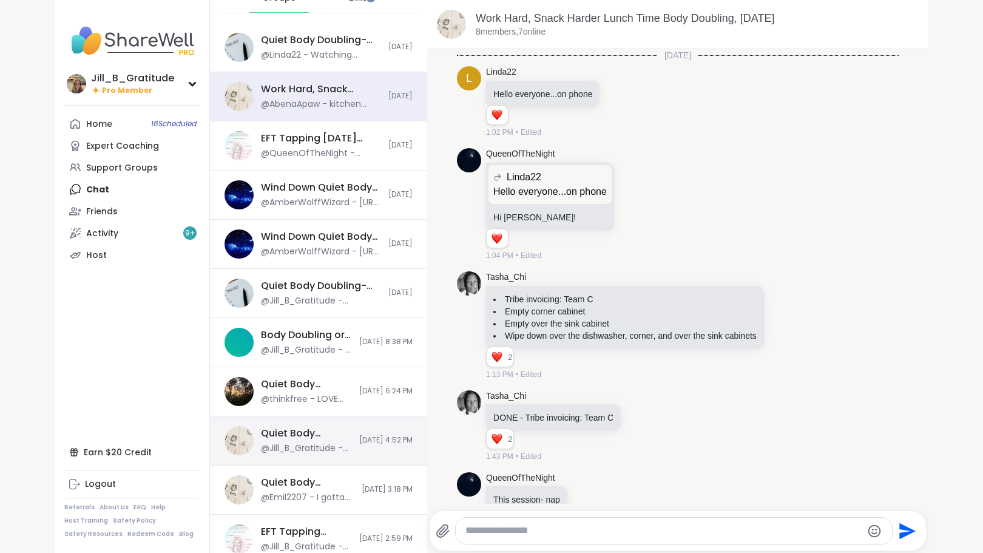
click at [322, 447] on div "@Jill_B_Gratitude - now try" at bounding box center [306, 448] width 91 height 12
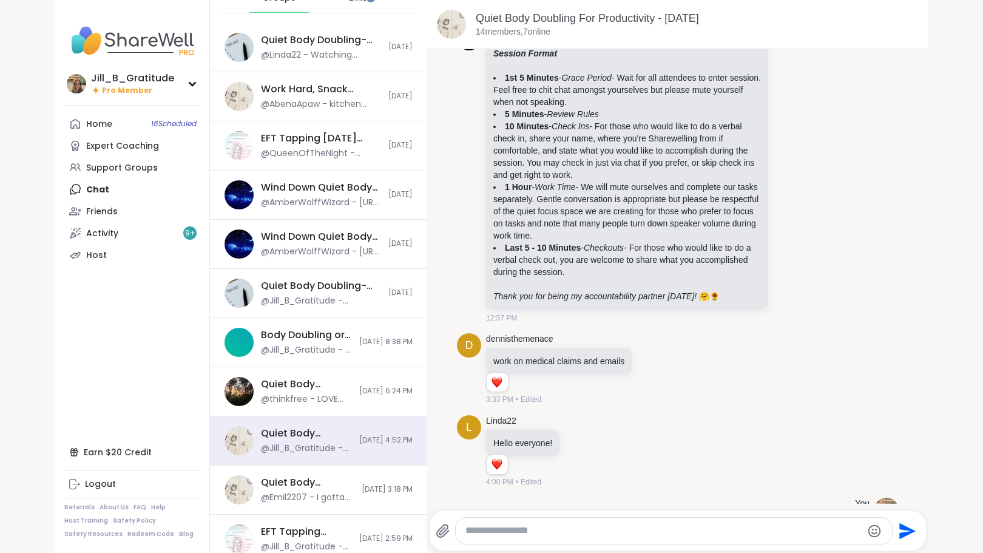
scroll to position [0, 0]
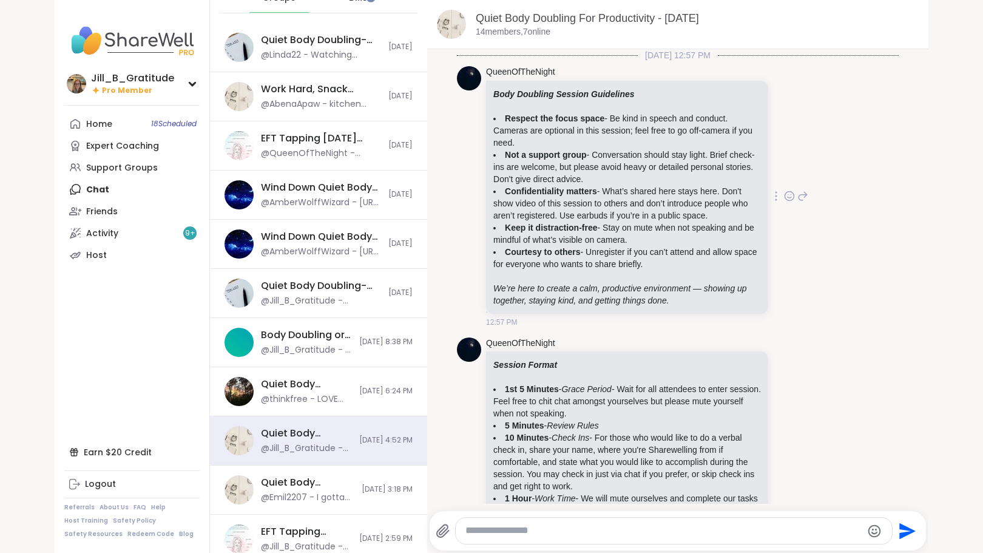
click at [775, 196] on icon at bounding box center [776, 196] width 2 height 10
click at [757, 210] on icon at bounding box center [762, 213] width 10 height 11
